Goal: Information Seeking & Learning: Understand process/instructions

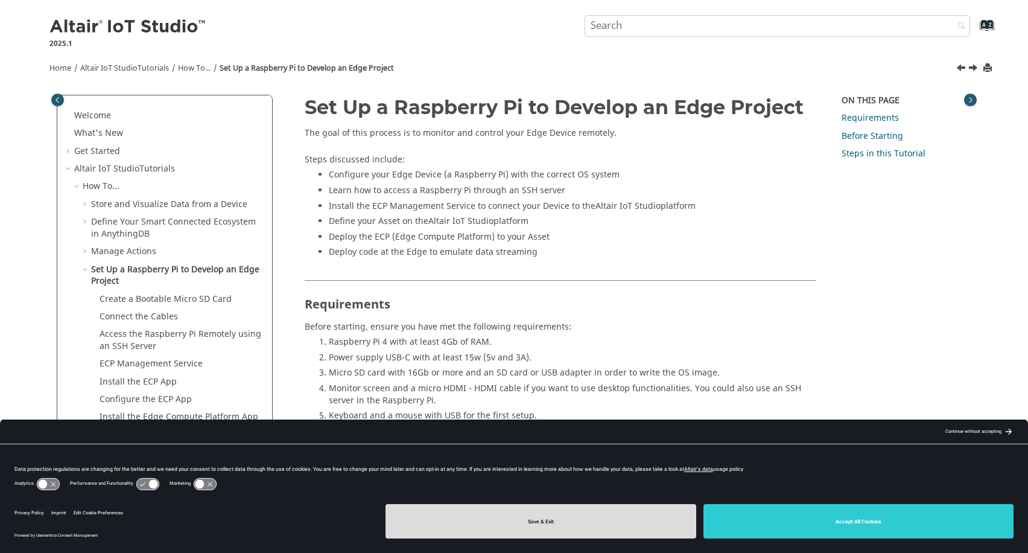
click at [576, 533] on button "Save & Exit" at bounding box center [541, 521] width 311 height 34
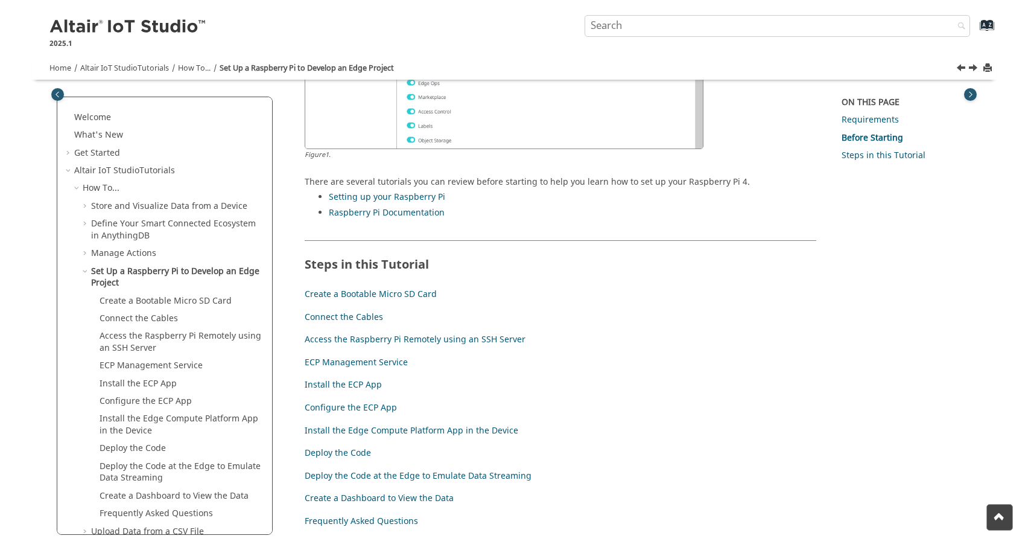
scroll to position [784, 0]
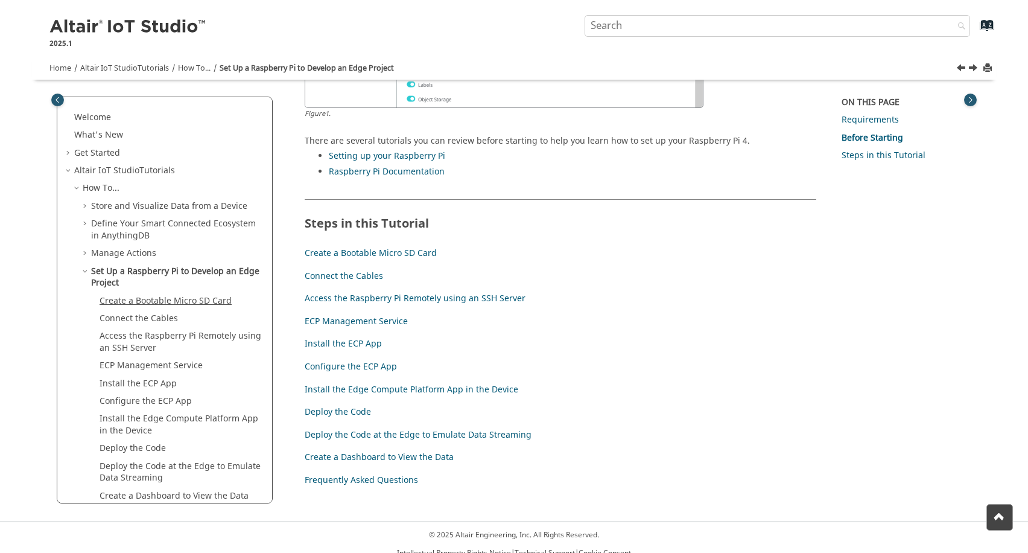
click at [182, 299] on link "Create a Bootable Micro SD Card" at bounding box center [166, 300] width 132 height 13
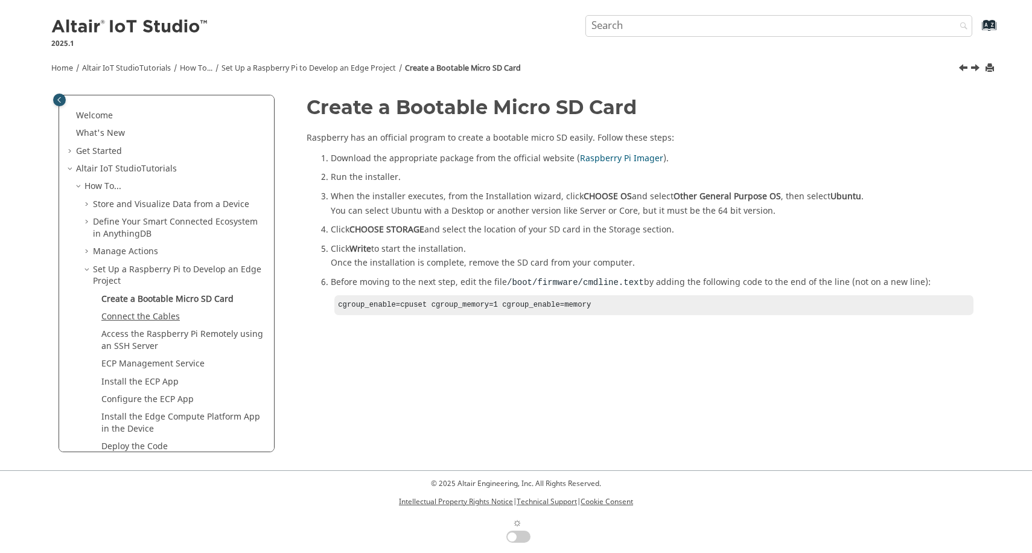
click at [168, 318] on link "Connect the Cables" at bounding box center [140, 316] width 78 height 13
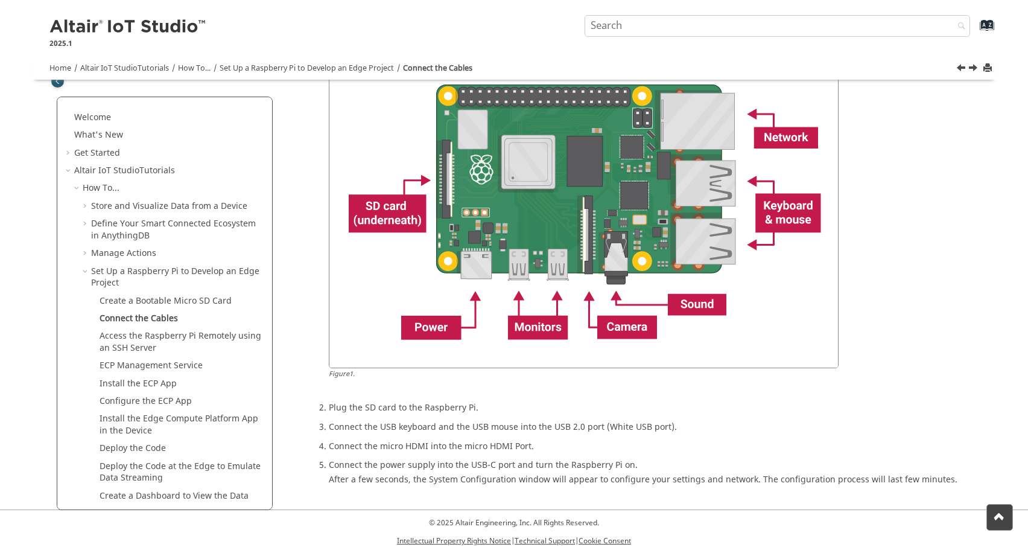
scroll to position [179, 0]
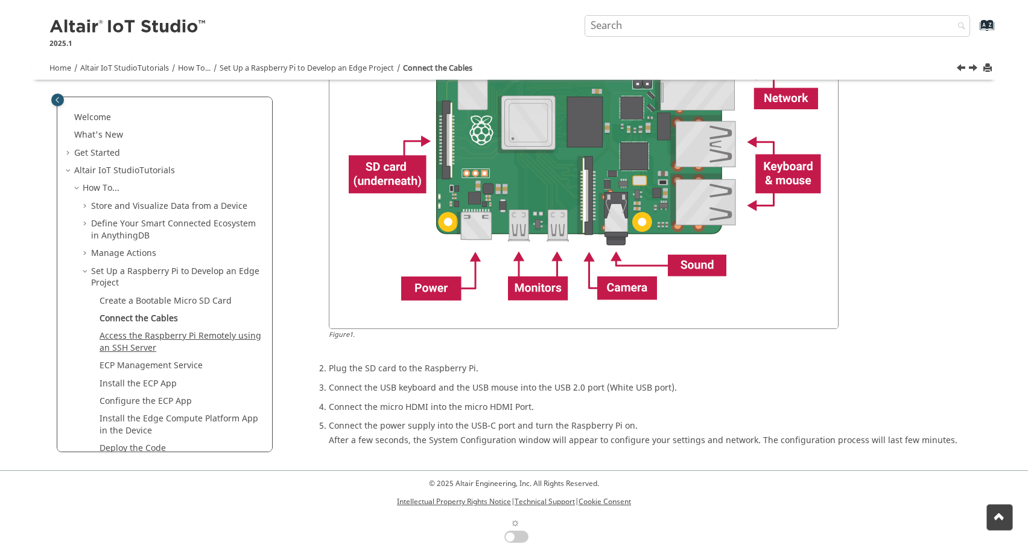
click at [144, 332] on link "Access the Raspberry Pi Remotely using an SSH Server" at bounding box center [181, 341] width 162 height 25
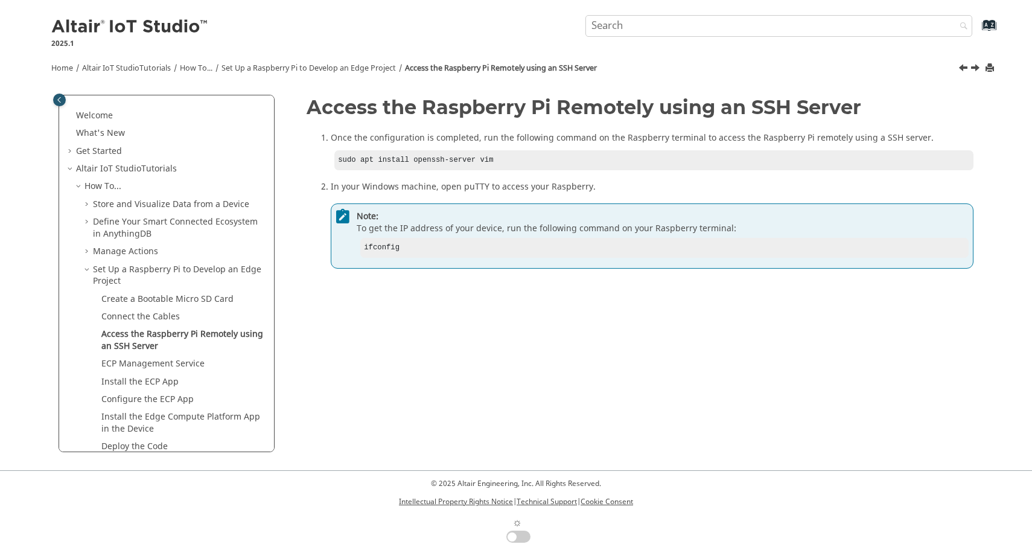
drag, startPoint x: 210, startPoint y: 347, endPoint x: 223, endPoint y: 322, distance: 28.6
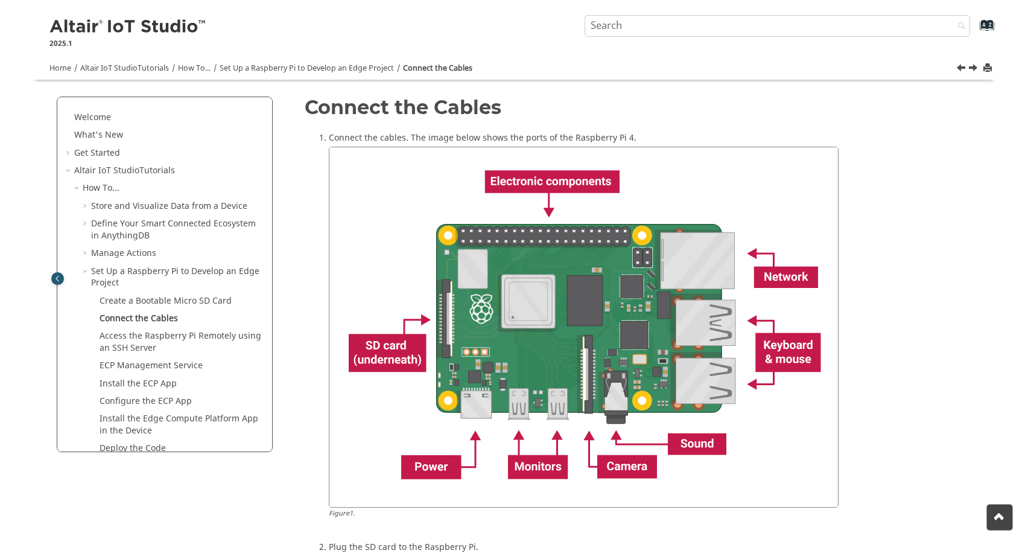
scroll to position [179, 0]
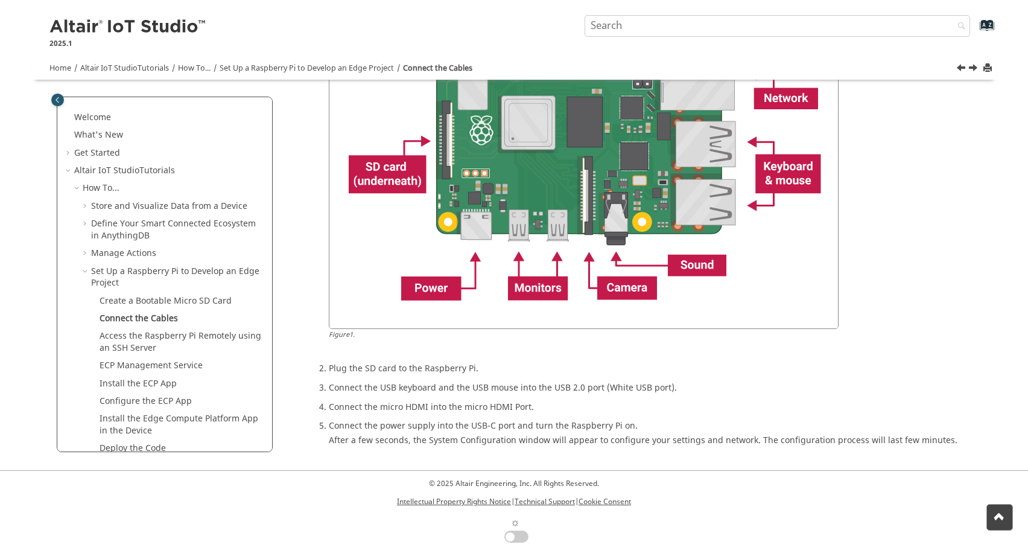
drag, startPoint x: 361, startPoint y: 304, endPoint x: 352, endPoint y: 293, distance: 13.8
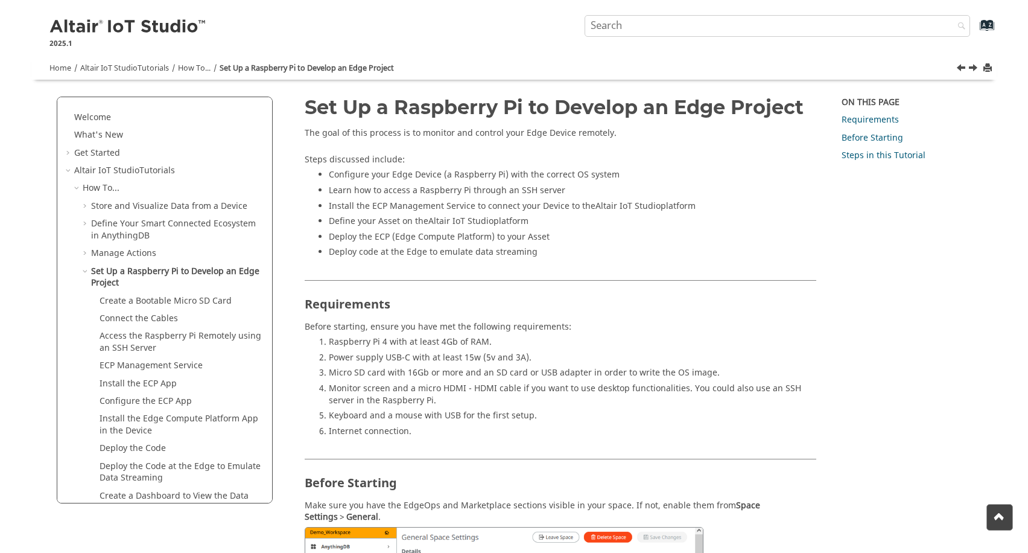
scroll to position [784, 0]
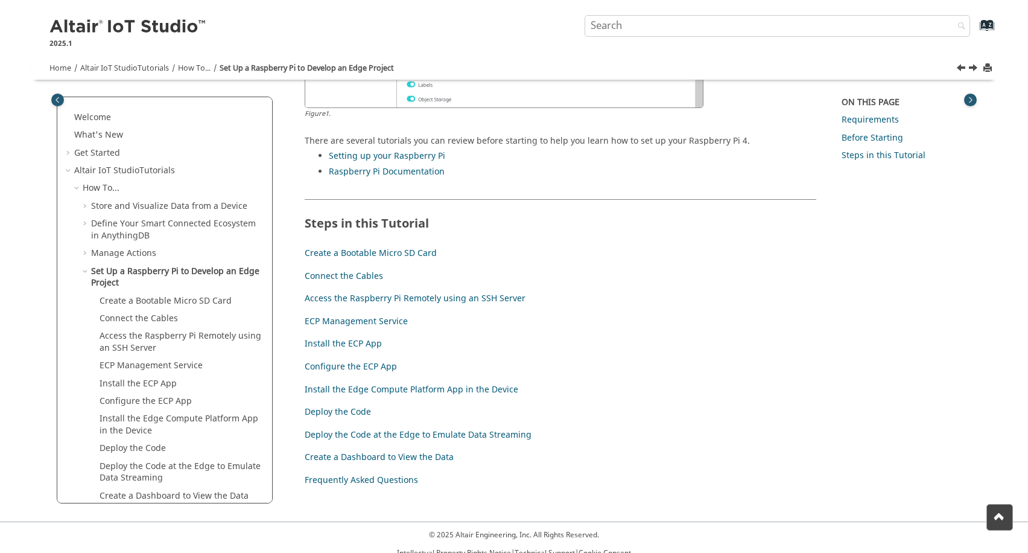
drag, startPoint x: 294, startPoint y: 261, endPoint x: 290, endPoint y: 250, distance: 10.9
drag, startPoint x: 290, startPoint y: 250, endPoint x: 301, endPoint y: 243, distance: 13.1
